Goal: Find specific page/section: Find specific page/section

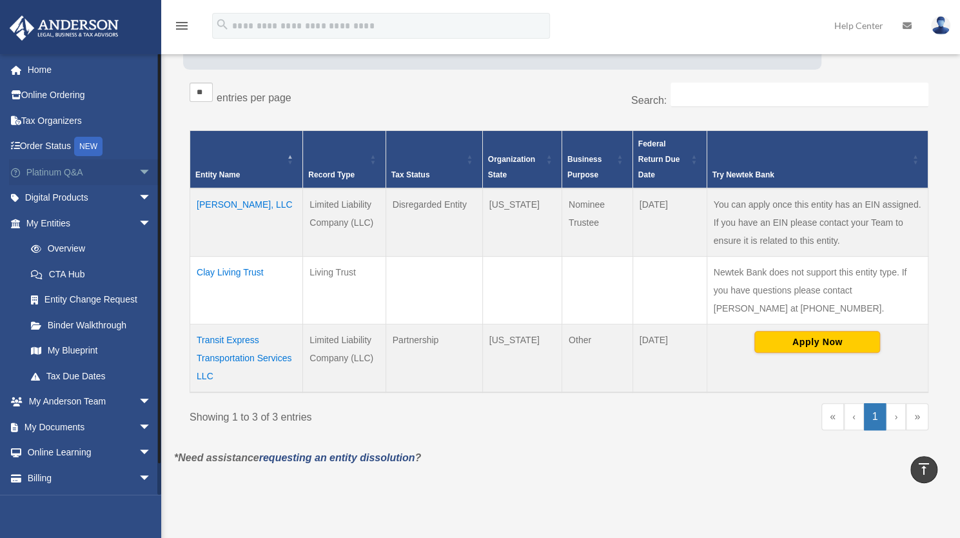
click at [139, 173] on span "arrow_drop_down" at bounding box center [152, 172] width 26 height 26
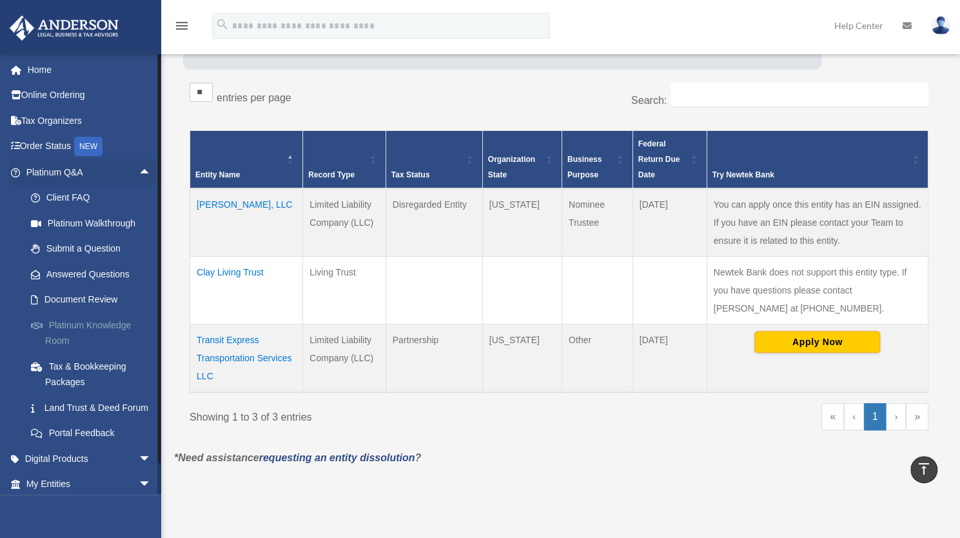
click at [99, 324] on link "Platinum Knowledge Room" at bounding box center [94, 332] width 153 height 41
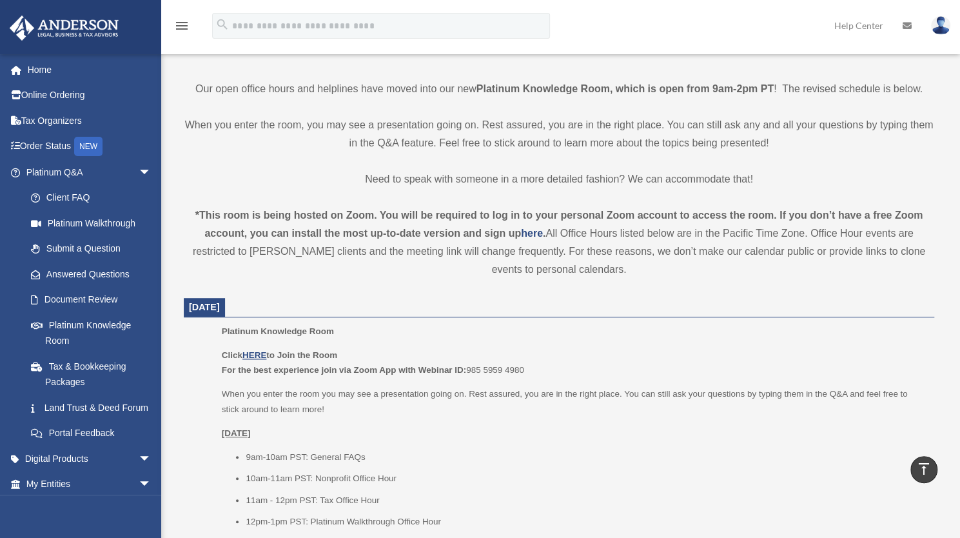
scroll to position [300, 0]
